Goal: Check status

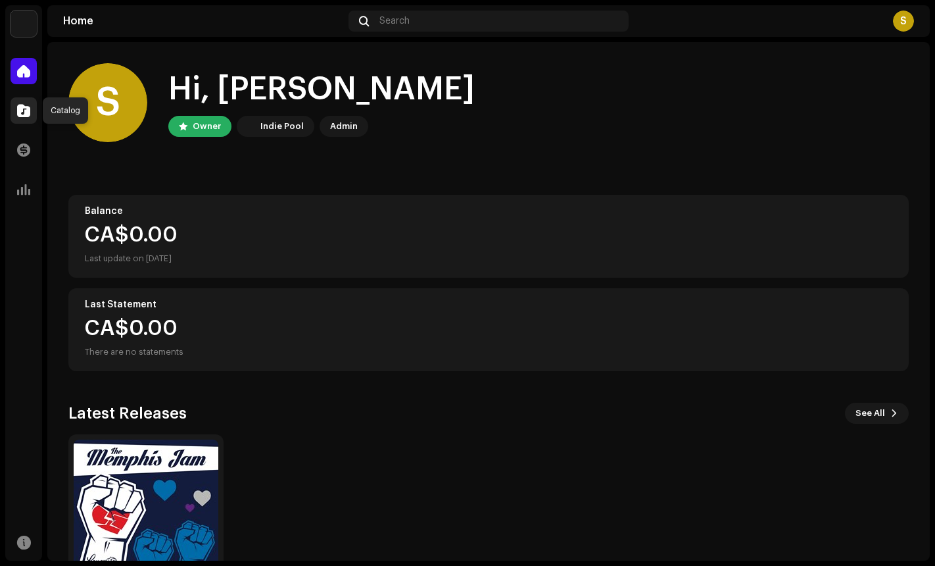
click at [28, 110] on span at bounding box center [23, 110] width 13 height 11
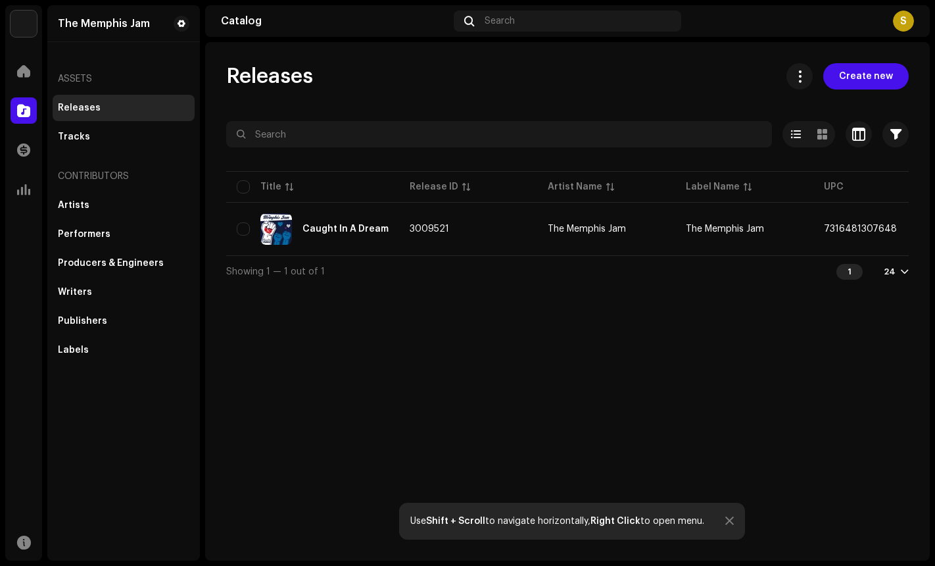
click at [903, 276] on div at bounding box center [905, 271] width 8 height 11
click at [710, 335] on div "Releases Create new Selected 0 Options Filters Distribution status Never Distri…" at bounding box center [567, 301] width 725 height 518
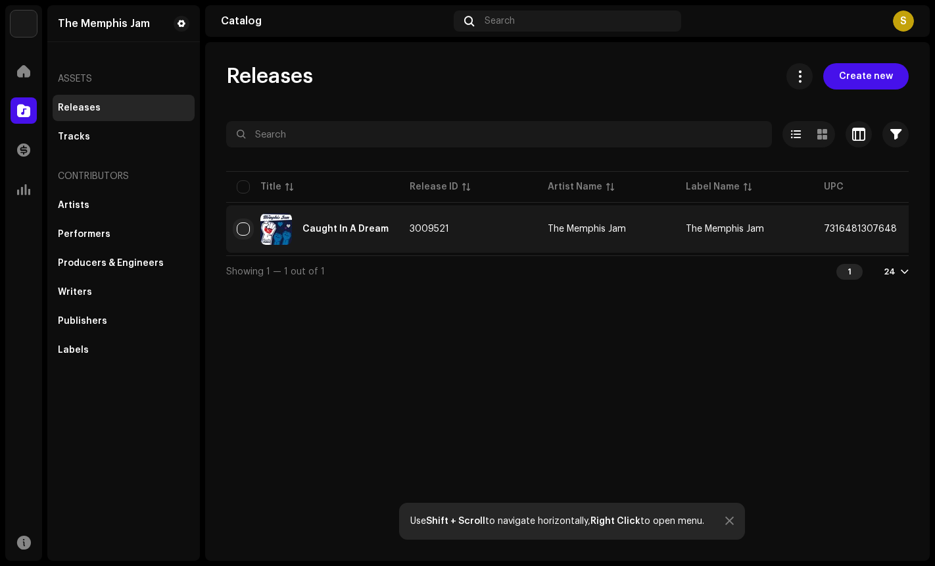
click at [244, 233] on input "checkbox" at bounding box center [243, 228] width 13 height 13
checkbox input "true"
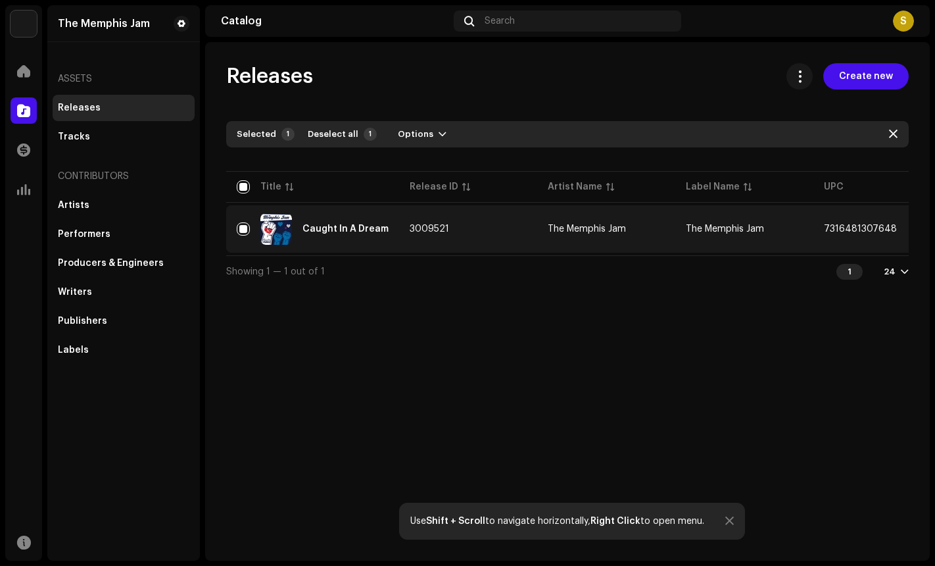
click at [344, 230] on div "Caught In A Dream" at bounding box center [346, 228] width 86 height 9
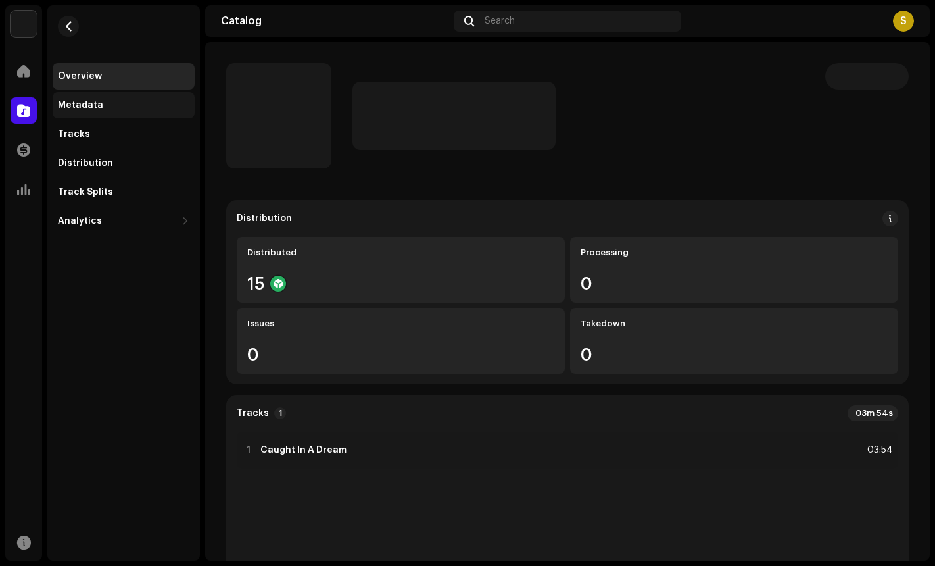
click at [72, 103] on div "Metadata" at bounding box center [80, 105] width 45 height 11
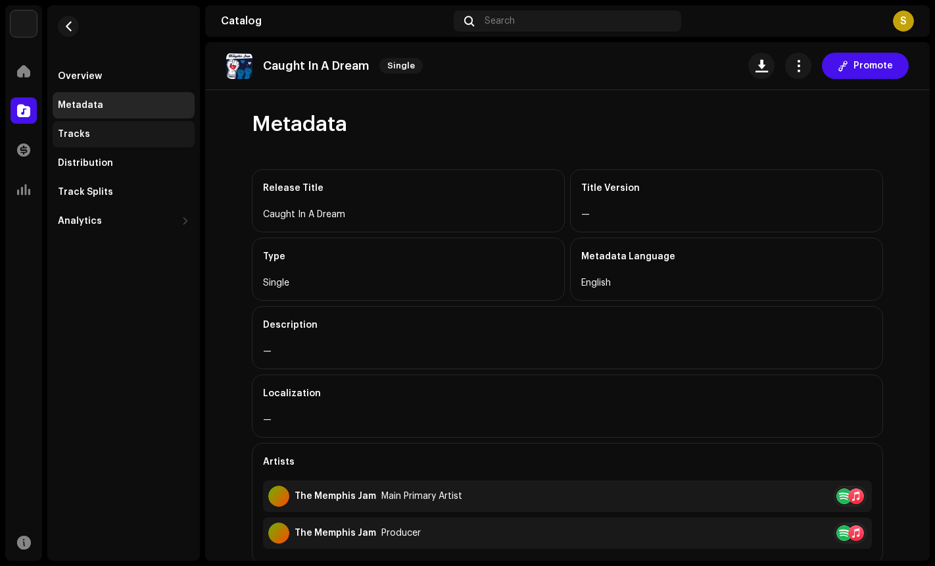
click at [72, 137] on div "Tracks" at bounding box center [74, 134] width 32 height 11
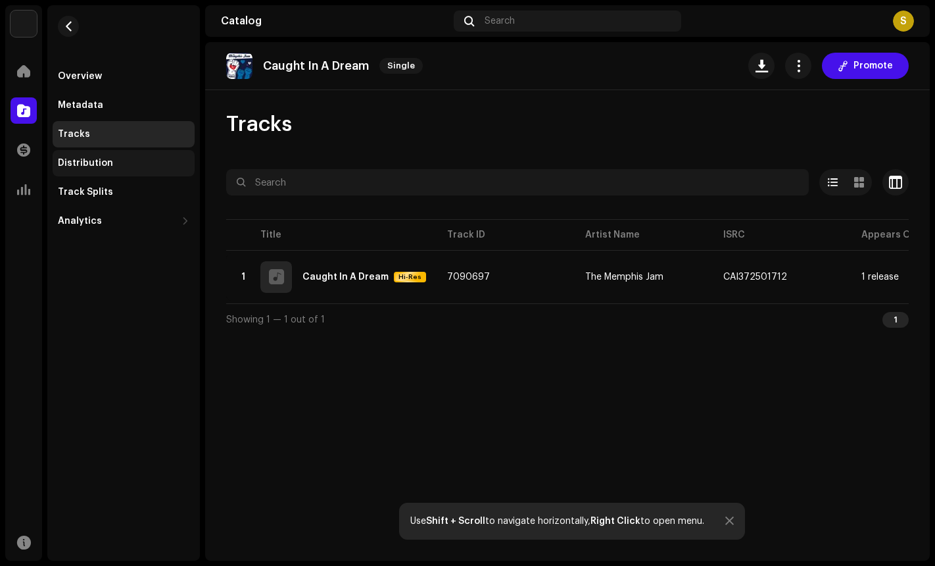
click at [72, 163] on div "Distribution" at bounding box center [85, 163] width 55 height 11
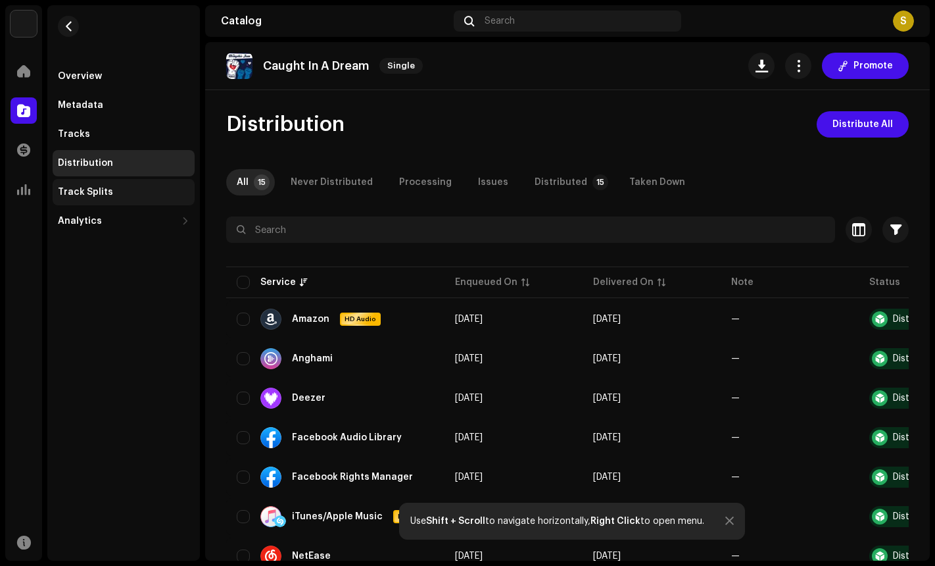
click at [92, 187] on div "Track Splits" at bounding box center [85, 192] width 55 height 11
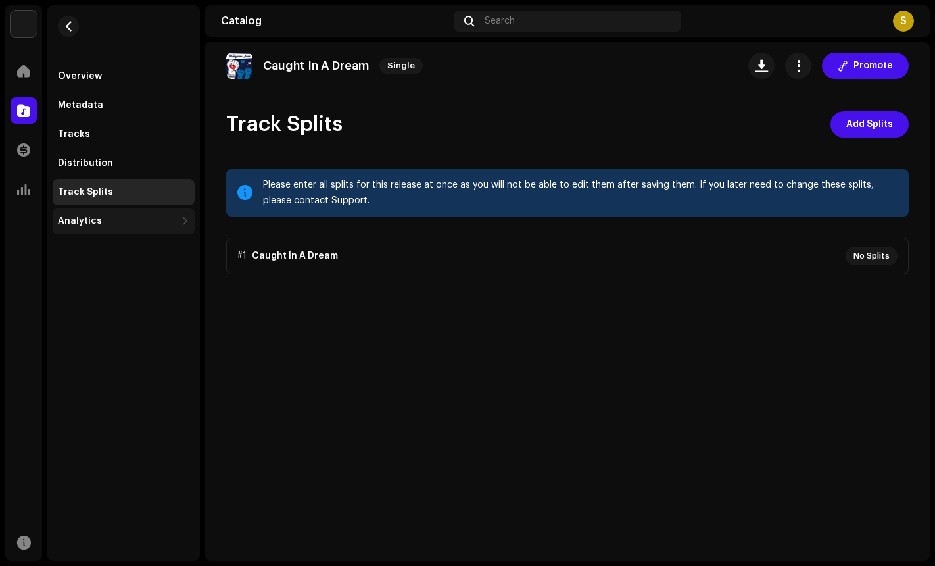
click at [82, 217] on div "Analytics" at bounding box center [80, 221] width 44 height 11
click at [78, 247] on div "Consumption" at bounding box center [94, 250] width 62 height 11
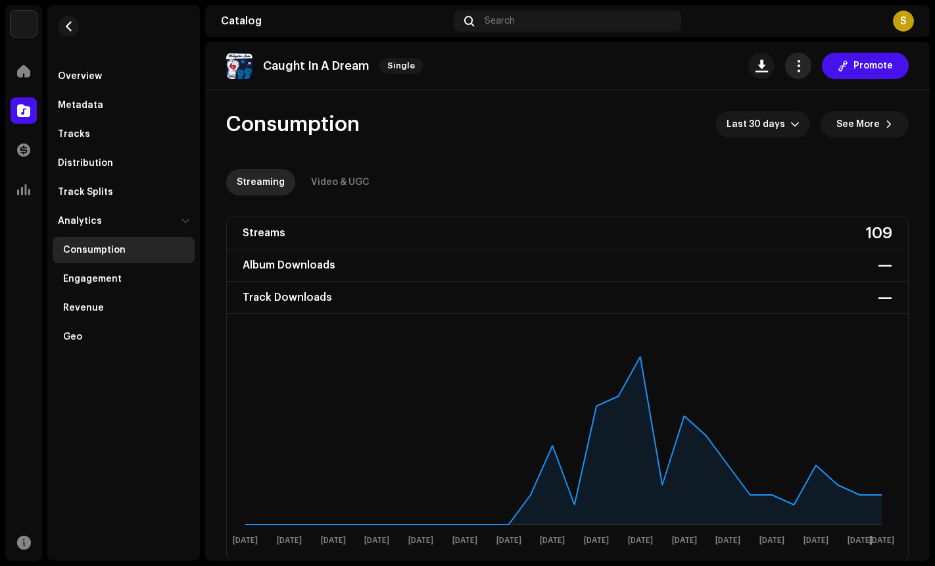
click at [785, 61] on button "button" at bounding box center [798, 66] width 26 height 26
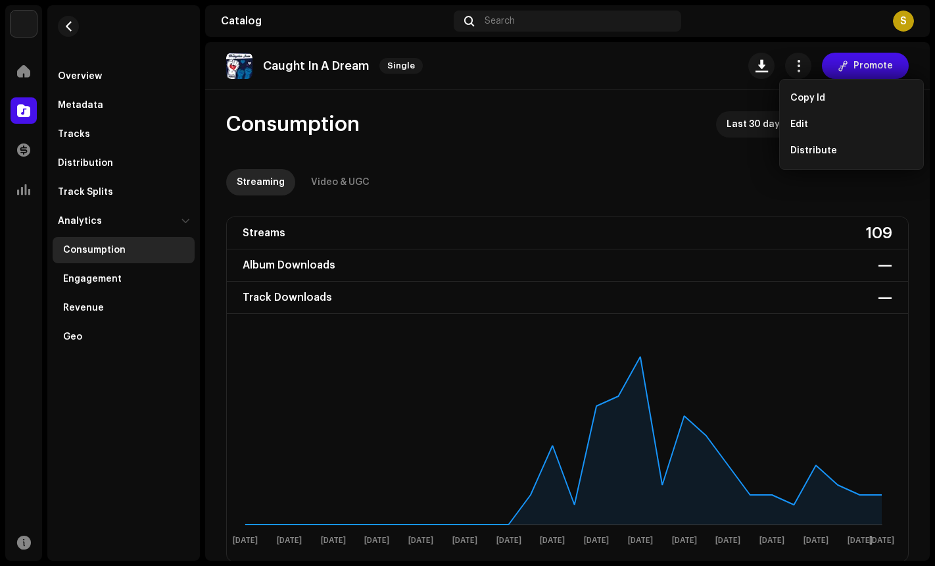
click at [812, 27] on div "S" at bounding box center [801, 21] width 228 height 21
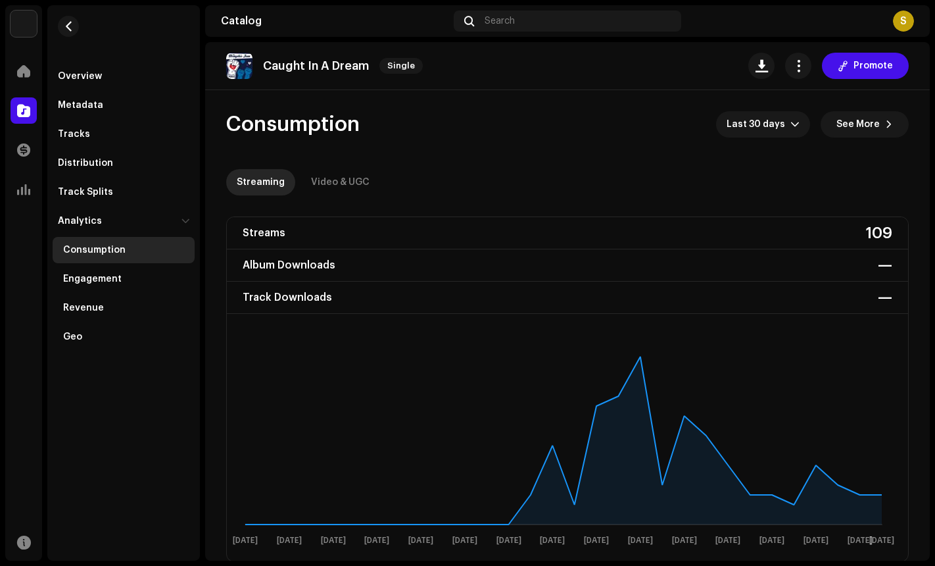
click at [905, 22] on div "S" at bounding box center [903, 21] width 21 height 21
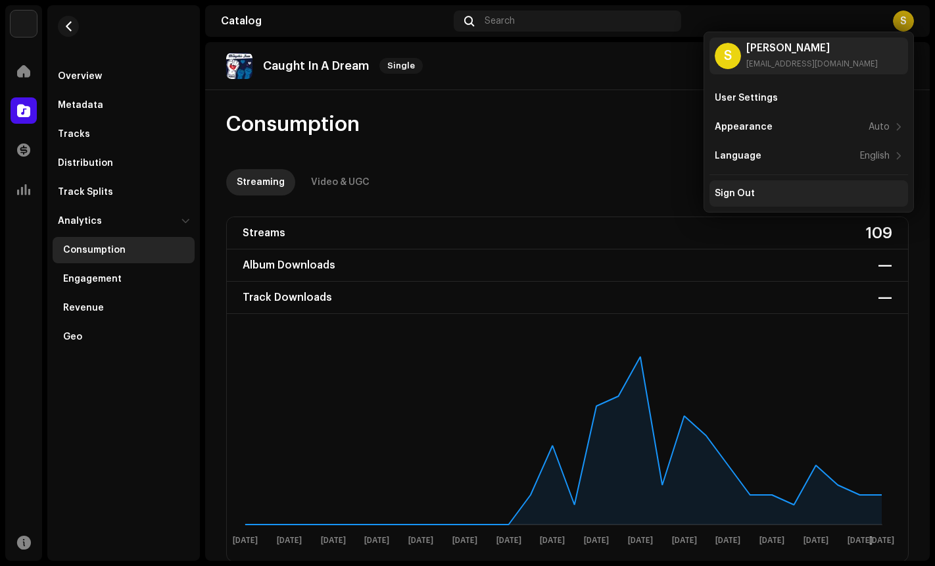
click at [741, 188] on div "Sign Out" at bounding box center [735, 193] width 40 height 11
